Goal: Task Accomplishment & Management: Manage account settings

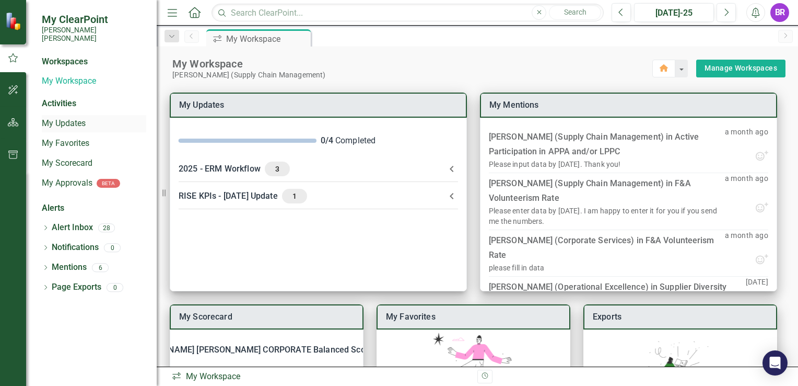
click at [79, 118] on link "My Updates" at bounding box center [94, 124] width 105 height 12
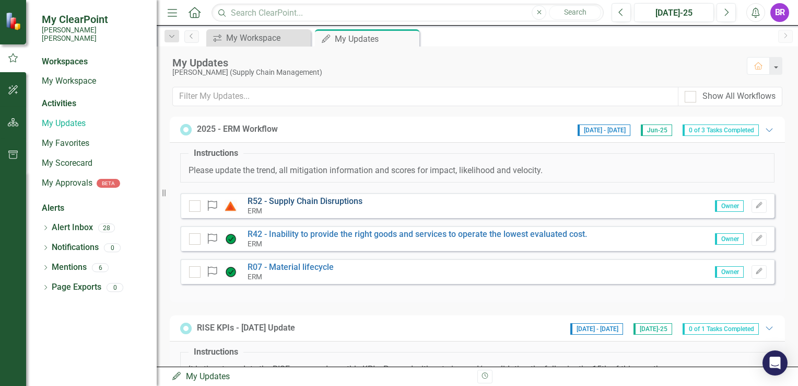
click at [304, 202] on link "R52 - Supply Chain Disruptions" at bounding box center [305, 201] width 115 height 10
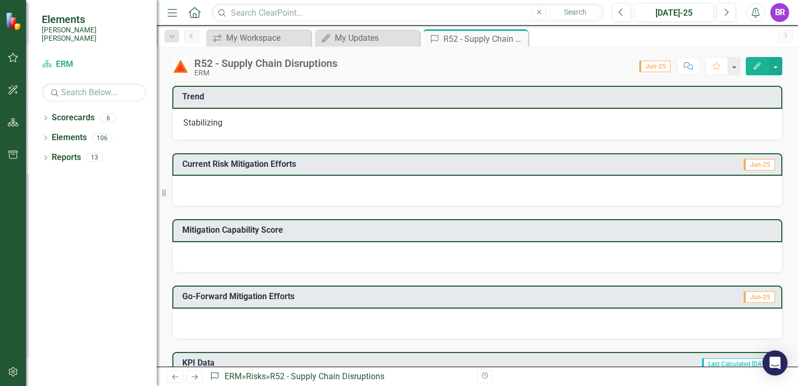
scroll to position [209, 0]
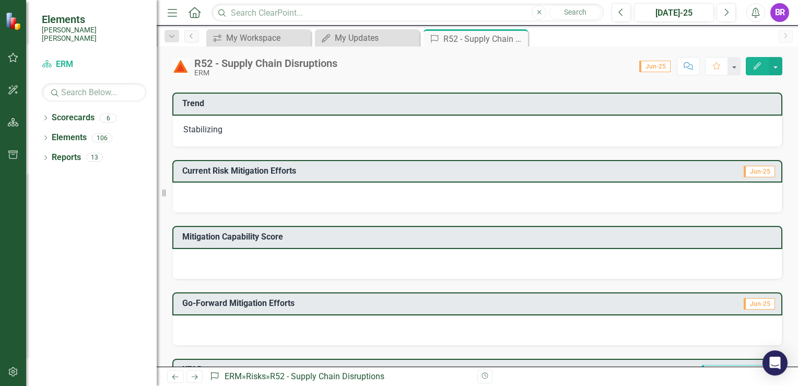
click at [728, 255] on div at bounding box center [477, 264] width 610 height 30
click at [603, 255] on div at bounding box center [477, 264] width 610 height 30
click at [637, 262] on div at bounding box center [477, 264] width 610 height 30
click at [530, 260] on div at bounding box center [477, 264] width 610 height 30
click at [529, 260] on div at bounding box center [477, 264] width 610 height 30
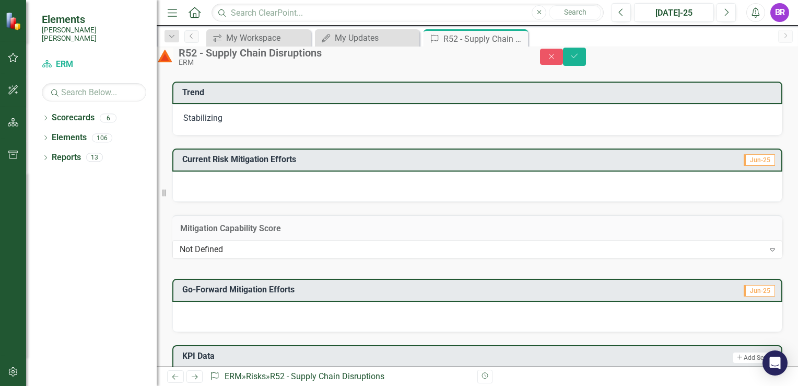
click at [673, 256] on div "Not Defined Expand" at bounding box center [477, 249] width 610 height 18
click at [768, 253] on icon "Expand" at bounding box center [773, 249] width 10 height 8
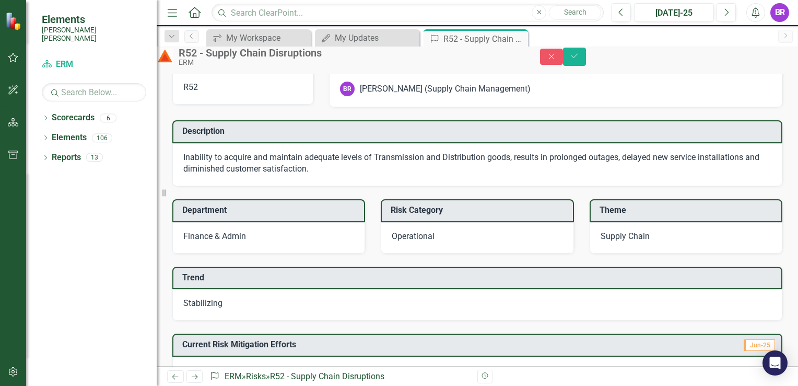
scroll to position [0, 0]
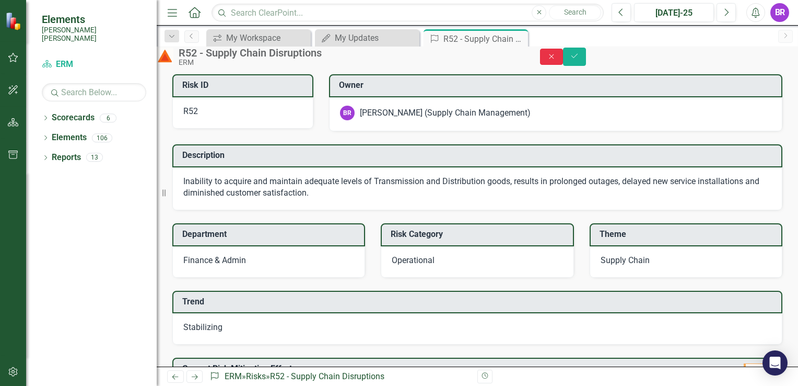
click at [556, 59] on icon "Close" at bounding box center [551, 56] width 9 height 7
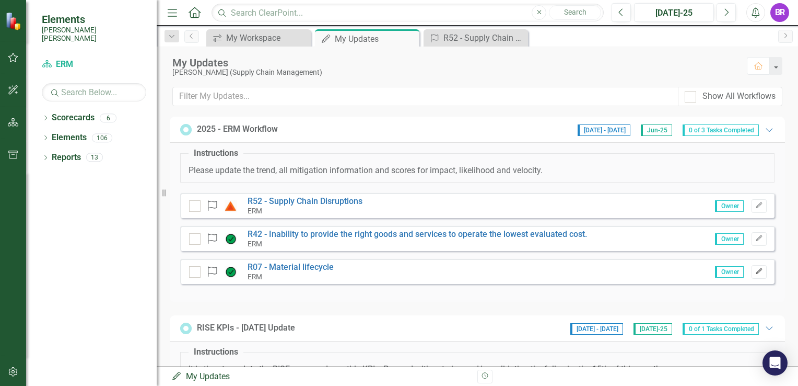
click at [756, 273] on icon "Edit" at bounding box center [760, 271] width 8 height 6
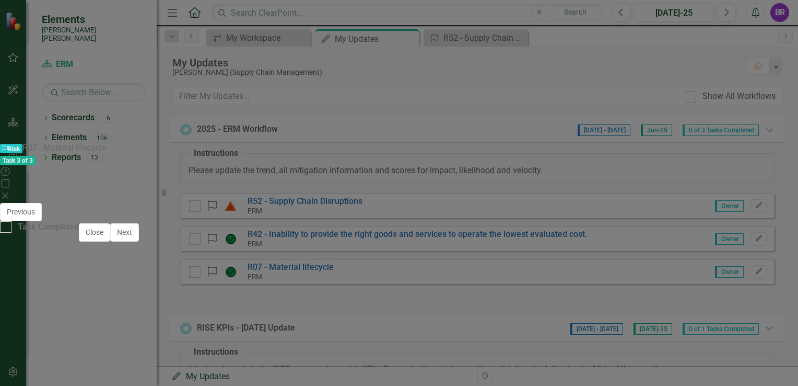
scroll to position [105, 0]
click at [306, 326] on div at bounding box center [399, 341] width 767 height 30
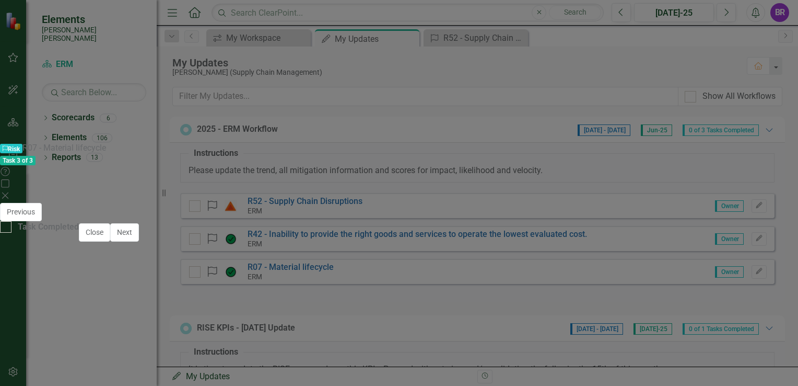
scroll to position [0, 0]
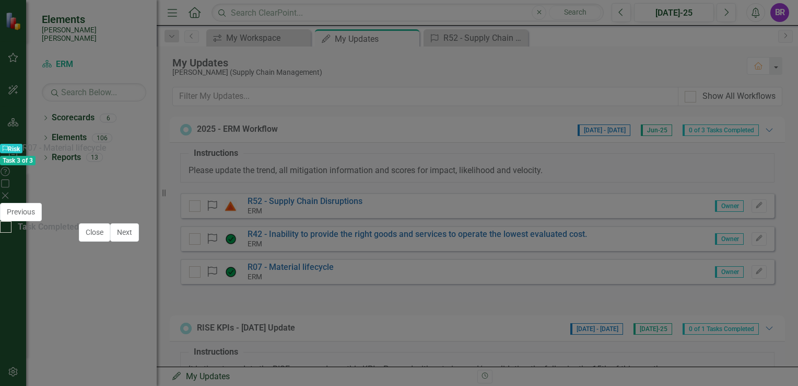
click at [117, 352] on body "Rich Text Area. Press ALT-0 for help." at bounding box center [399, 369] width 765 height 157
click at [514, 208] on icon "Save" at bounding box center [509, 211] width 9 height 7
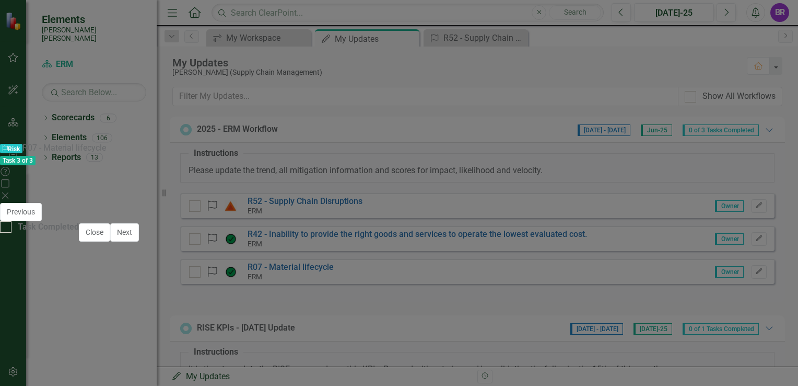
click at [465, 355] on p "Providing awareness of Investment Recovery's capabilities and effectiveness in …" at bounding box center [399, 351] width 760 height 13
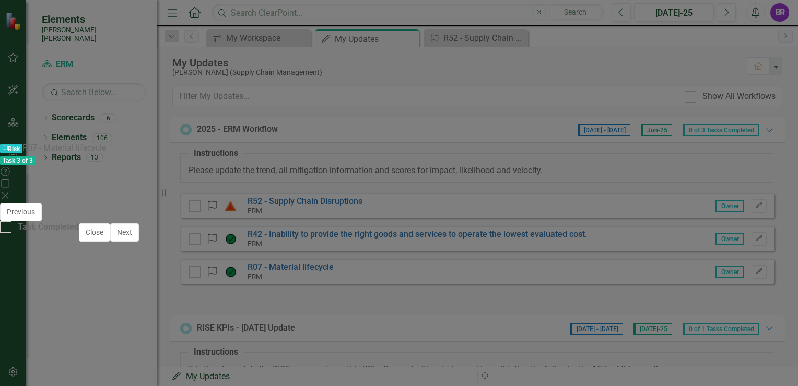
scroll to position [0, 0]
click at [514, 208] on icon "Save" at bounding box center [509, 211] width 9 height 7
click at [10, 191] on icon "Close" at bounding box center [5, 195] width 10 height 8
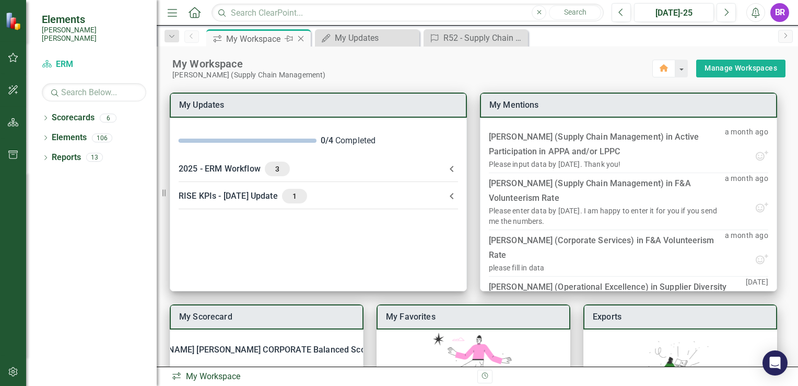
click at [242, 41] on div "My Workspace" at bounding box center [254, 38] width 56 height 13
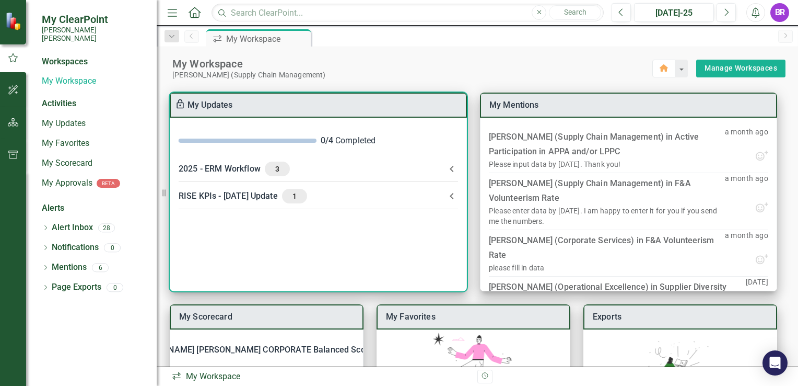
click at [453, 171] on icon at bounding box center [452, 169] width 4 height 6
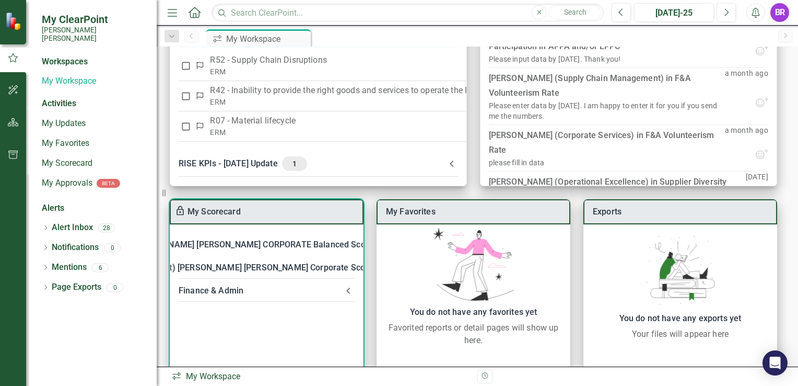
scroll to position [125, 0]
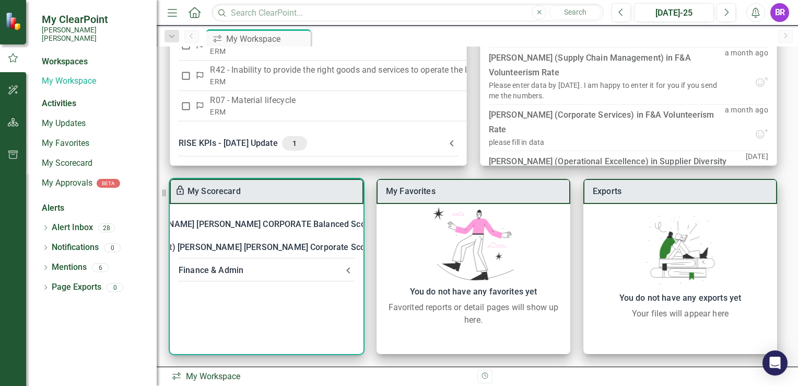
click at [291, 269] on div "Finance & Admin" at bounding box center [261, 270] width 164 height 15
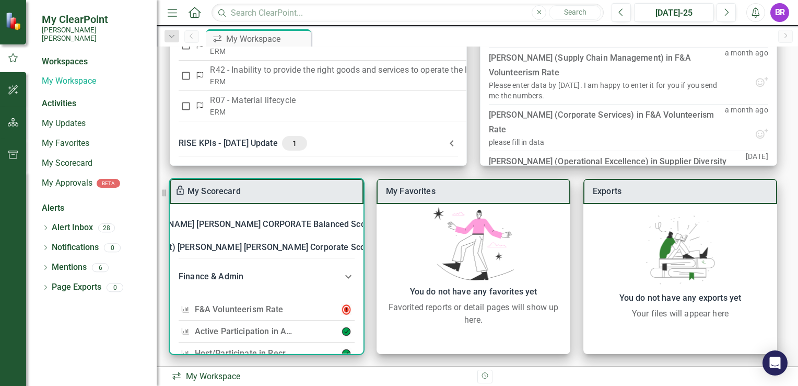
scroll to position [52, 0]
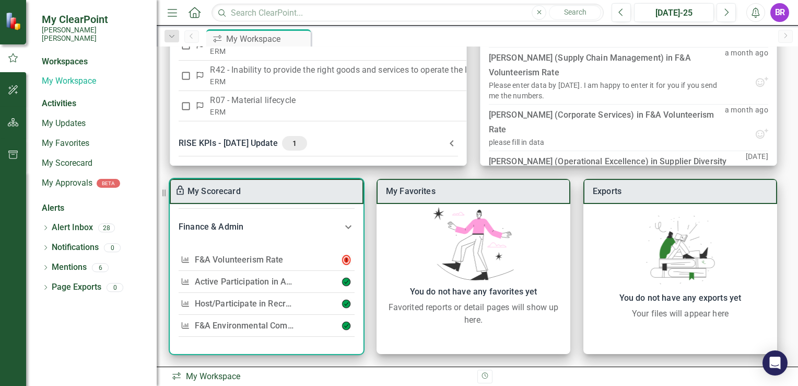
click at [272, 256] on link "F&A Volunteerism Rate" at bounding box center [239, 259] width 89 height 10
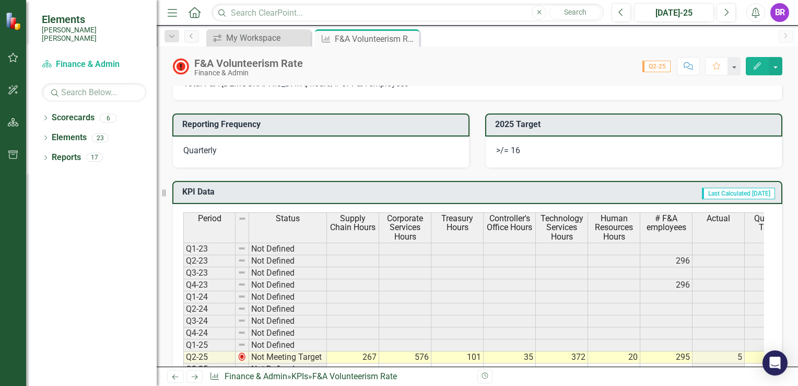
scroll to position [314, 0]
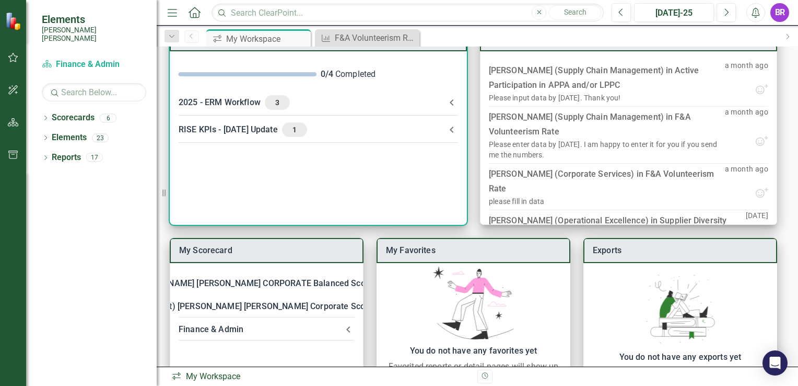
scroll to position [125, 0]
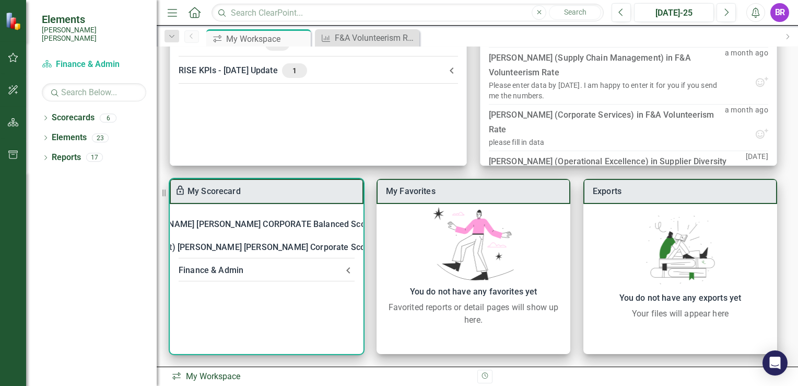
click at [260, 270] on div "Finance & Admin" at bounding box center [261, 270] width 164 height 15
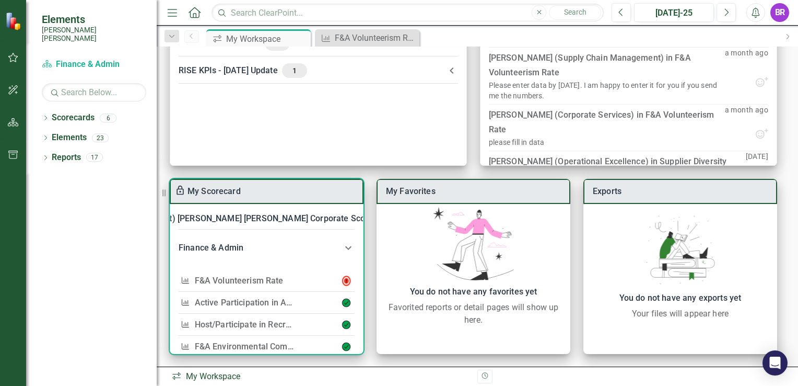
scroll to position [52, 0]
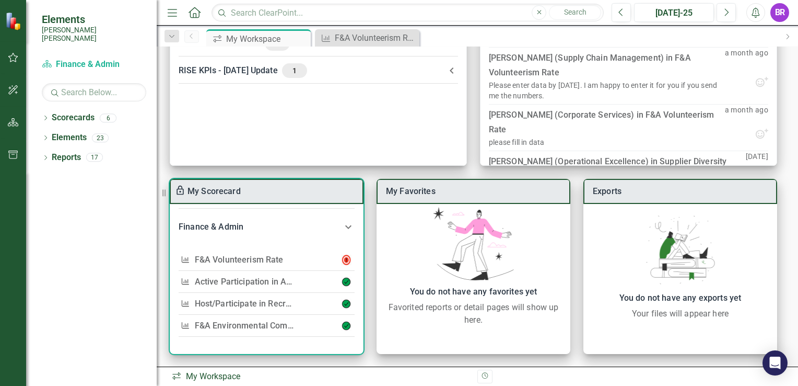
click at [262, 279] on link "Active Participation in APPA and/or LPPC" at bounding box center [274, 281] width 158 height 10
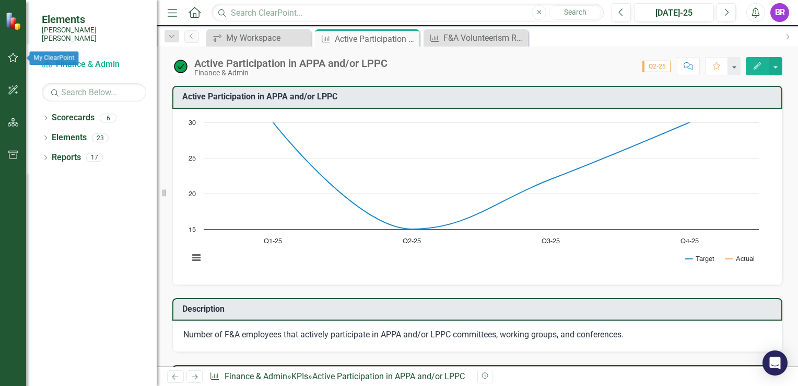
click at [16, 52] on button "button" at bounding box center [14, 58] width 24 height 22
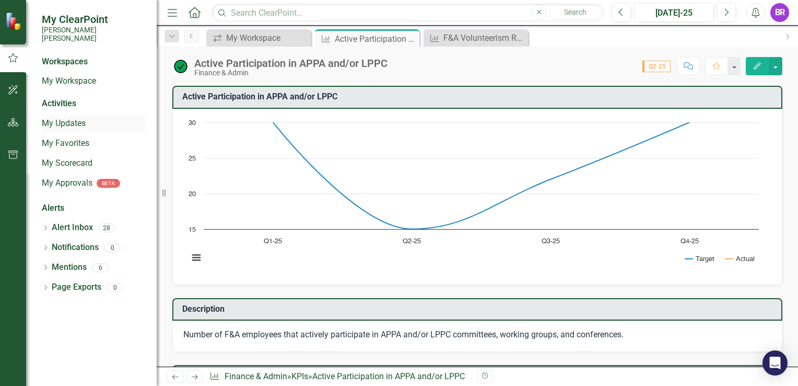
click at [77, 118] on link "My Updates" at bounding box center [94, 124] width 105 height 12
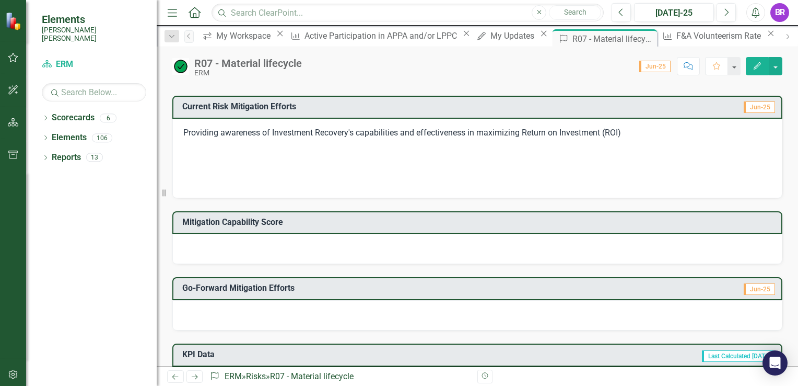
scroll to position [366, 0]
